Goal: Check status: Check status

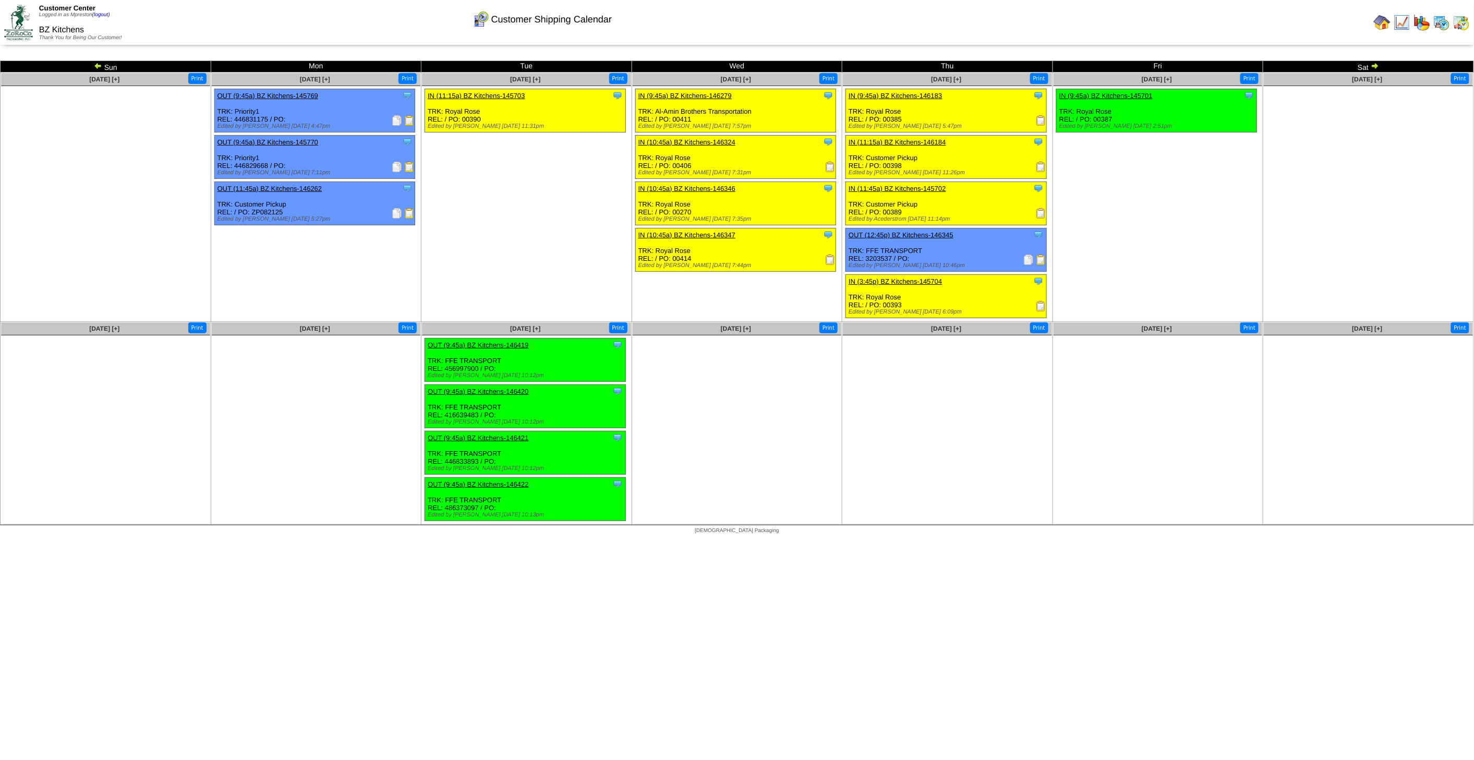
click at [1377, 66] on img at bounding box center [1375, 66] width 8 height 8
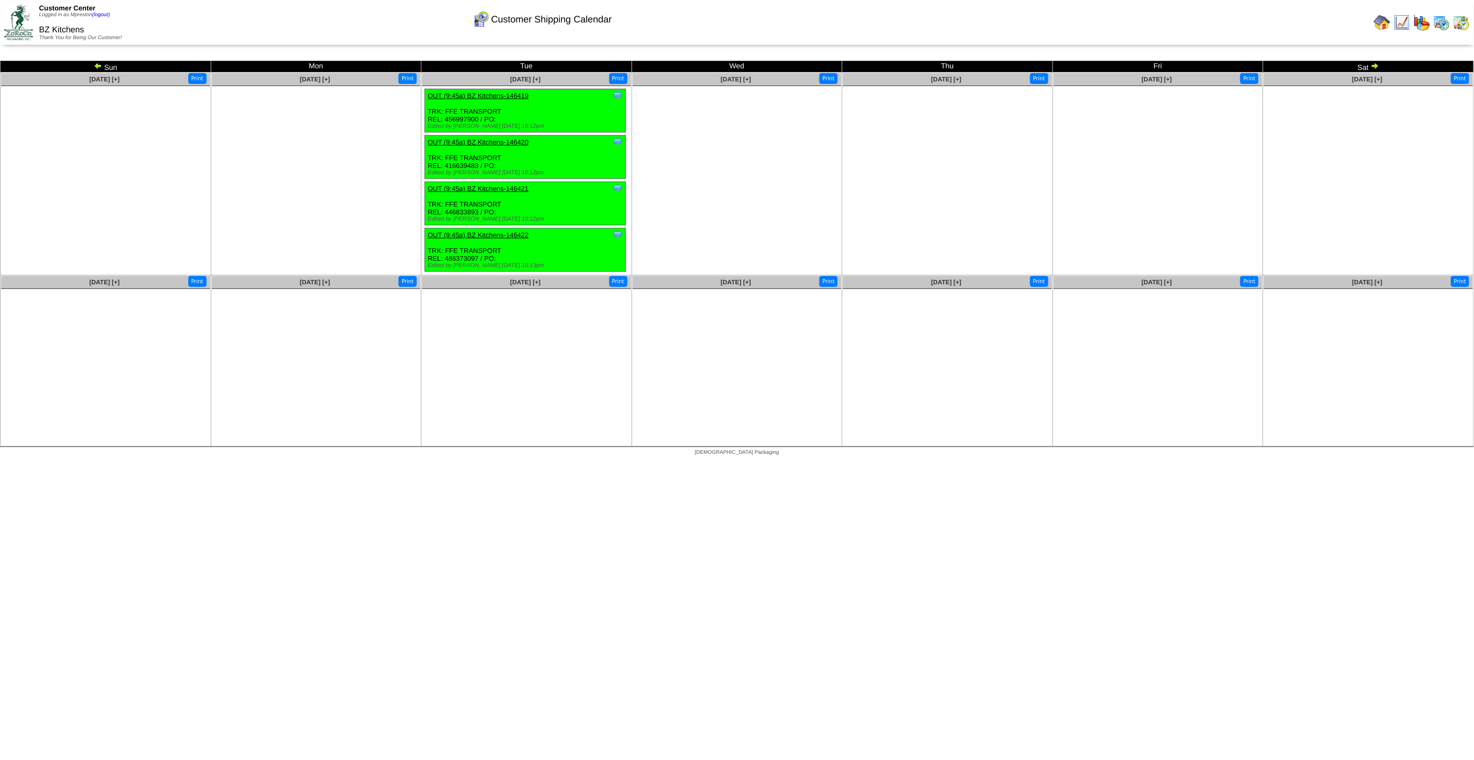
click at [1374, 67] on img at bounding box center [1375, 66] width 8 height 8
